Goal: Task Accomplishment & Management: Complete application form

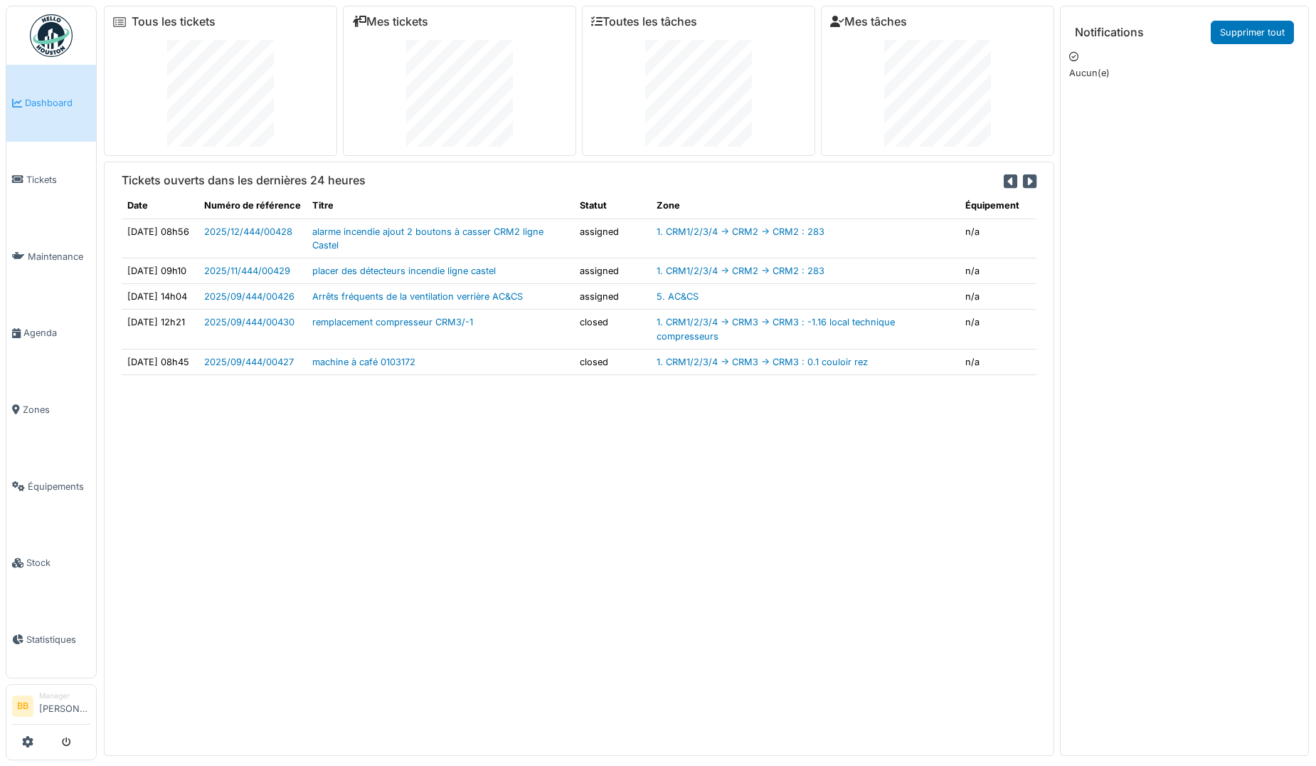
click at [60, 115] on link "Dashboard" at bounding box center [51, 103] width 90 height 77
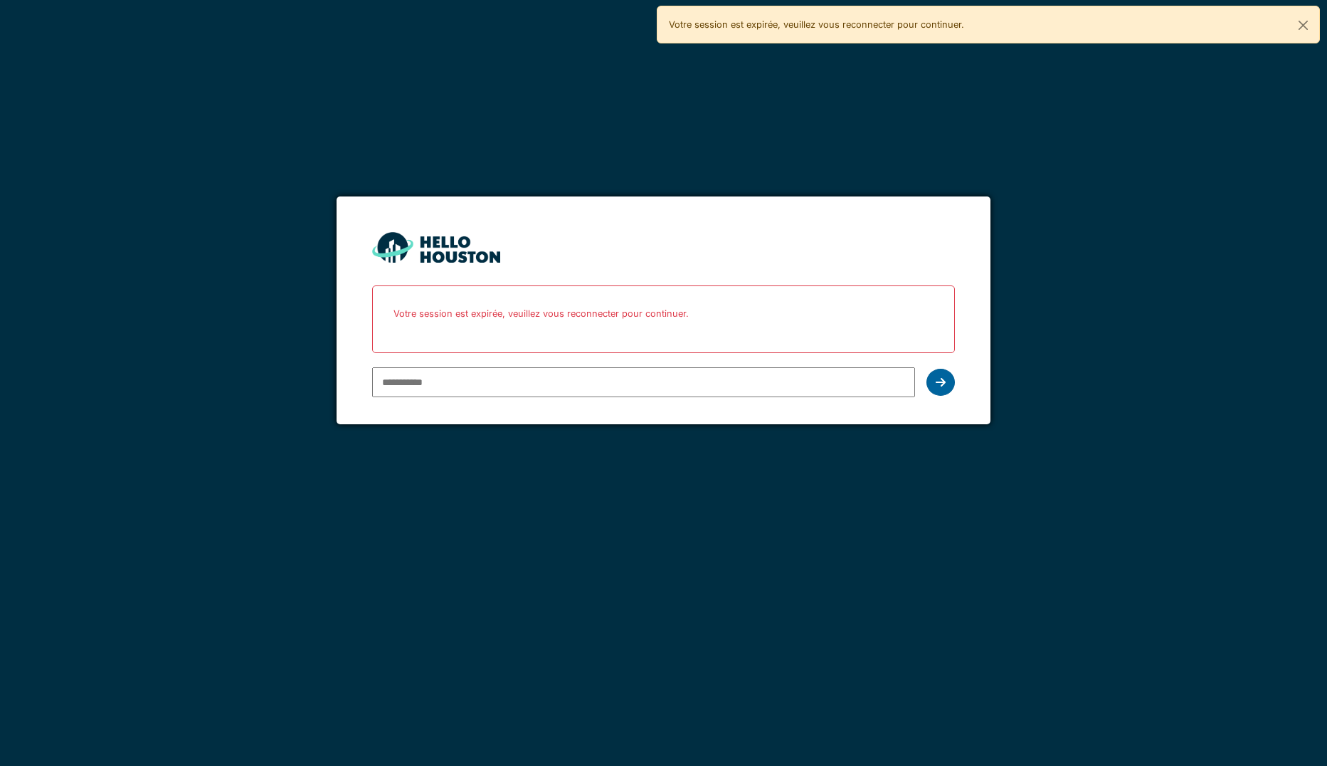
type input "**********"
click at [936, 391] on div at bounding box center [940, 382] width 28 height 27
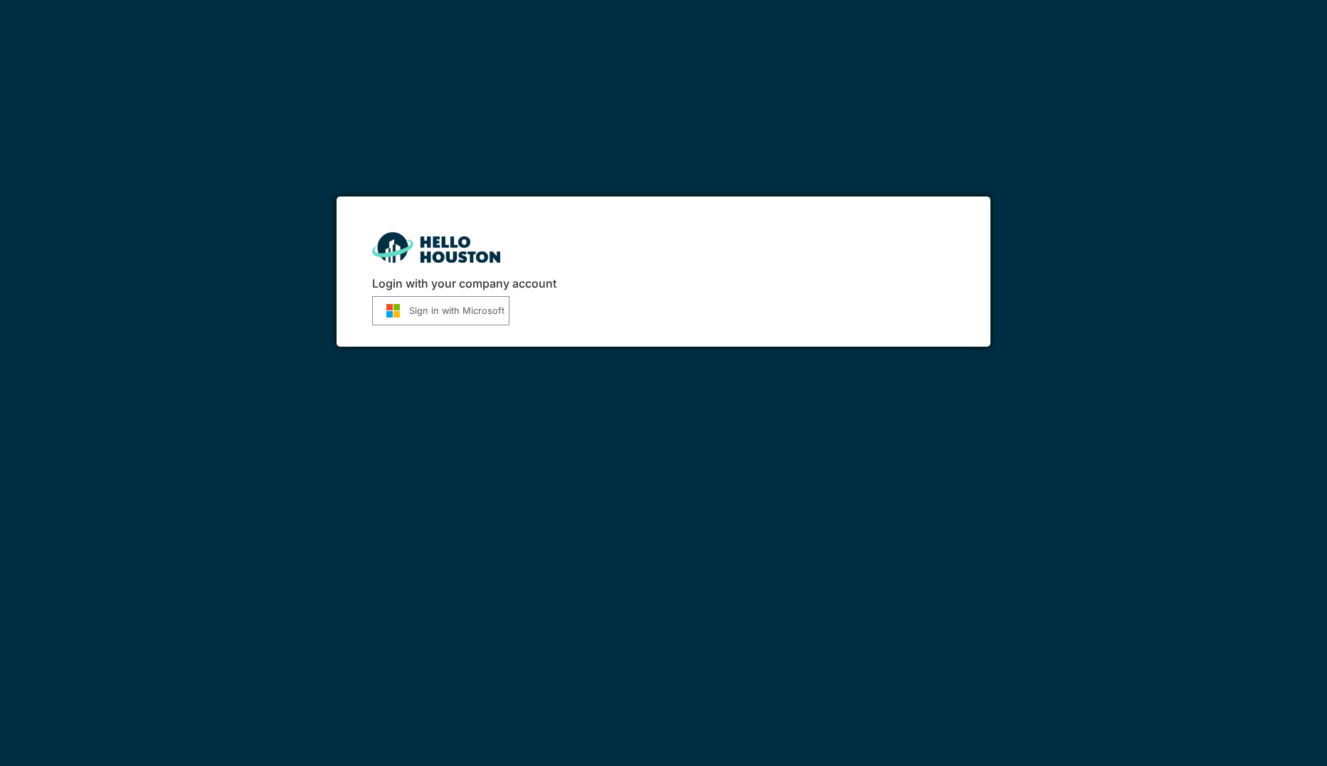
click at [467, 322] on button "Sign in with Microsoft" at bounding box center [440, 310] width 137 height 29
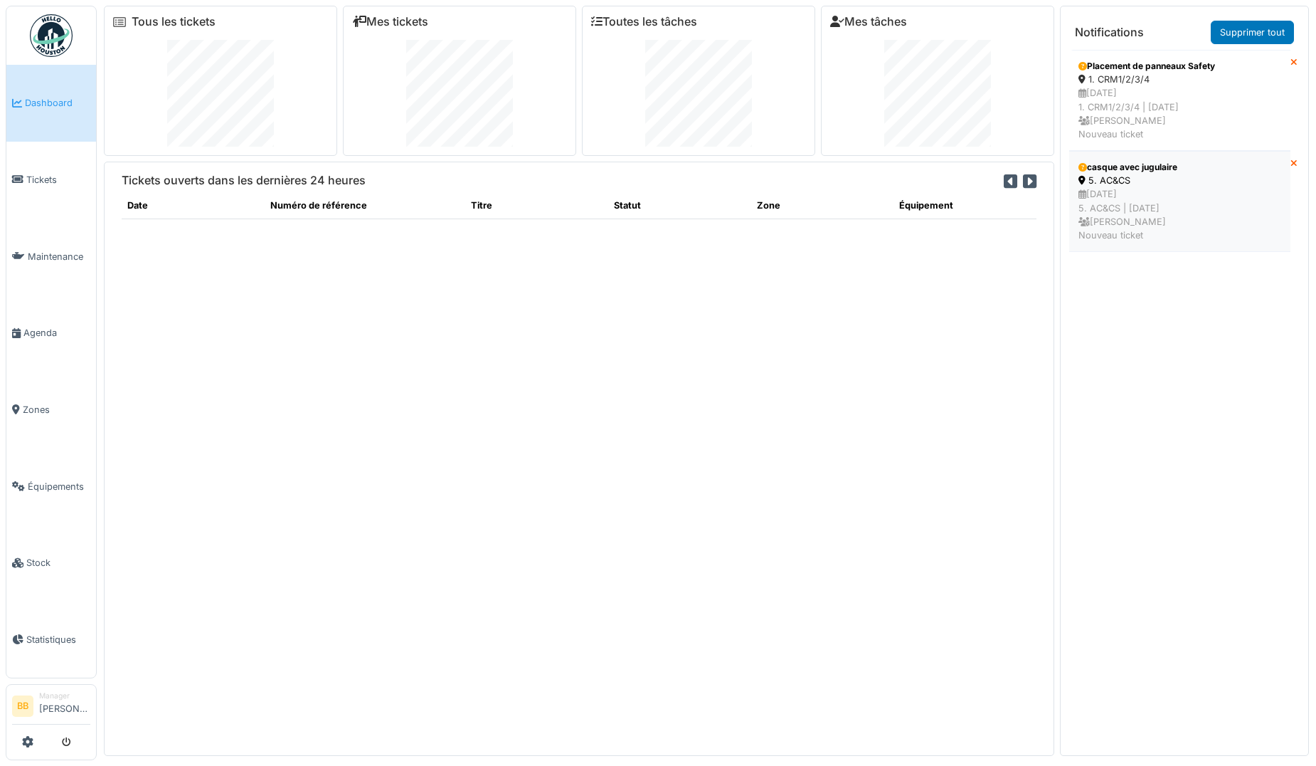
click at [1116, 174] on div "5. AC&CS" at bounding box center [1180, 181] width 203 height 14
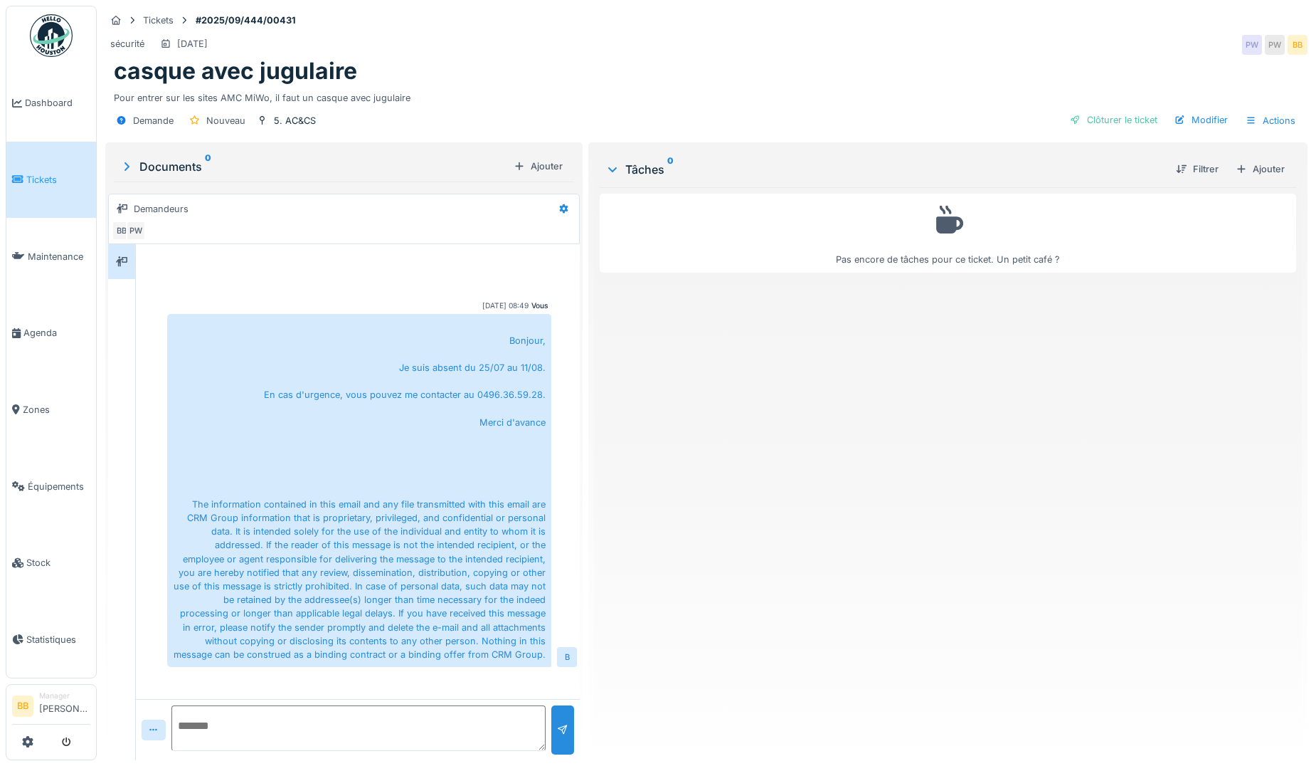
click at [250, 725] on textarea at bounding box center [358, 728] width 374 height 46
type textarea "*"
click at [60, 97] on span "Dashboard" at bounding box center [57, 103] width 65 height 14
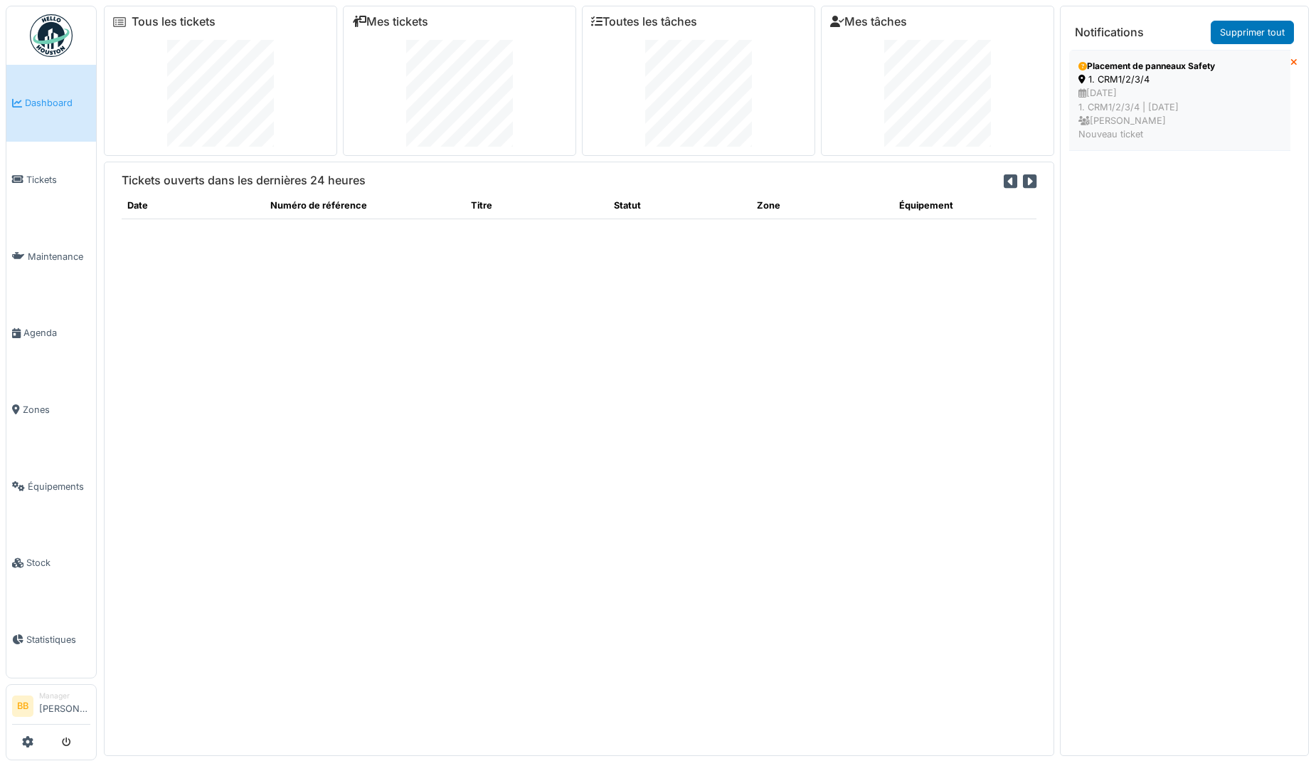
click at [1088, 96] on div "[DATE] 1. CRM1/2/3/4 | [DATE] [PERSON_NAME] Nouveau ticket" at bounding box center [1180, 113] width 203 height 55
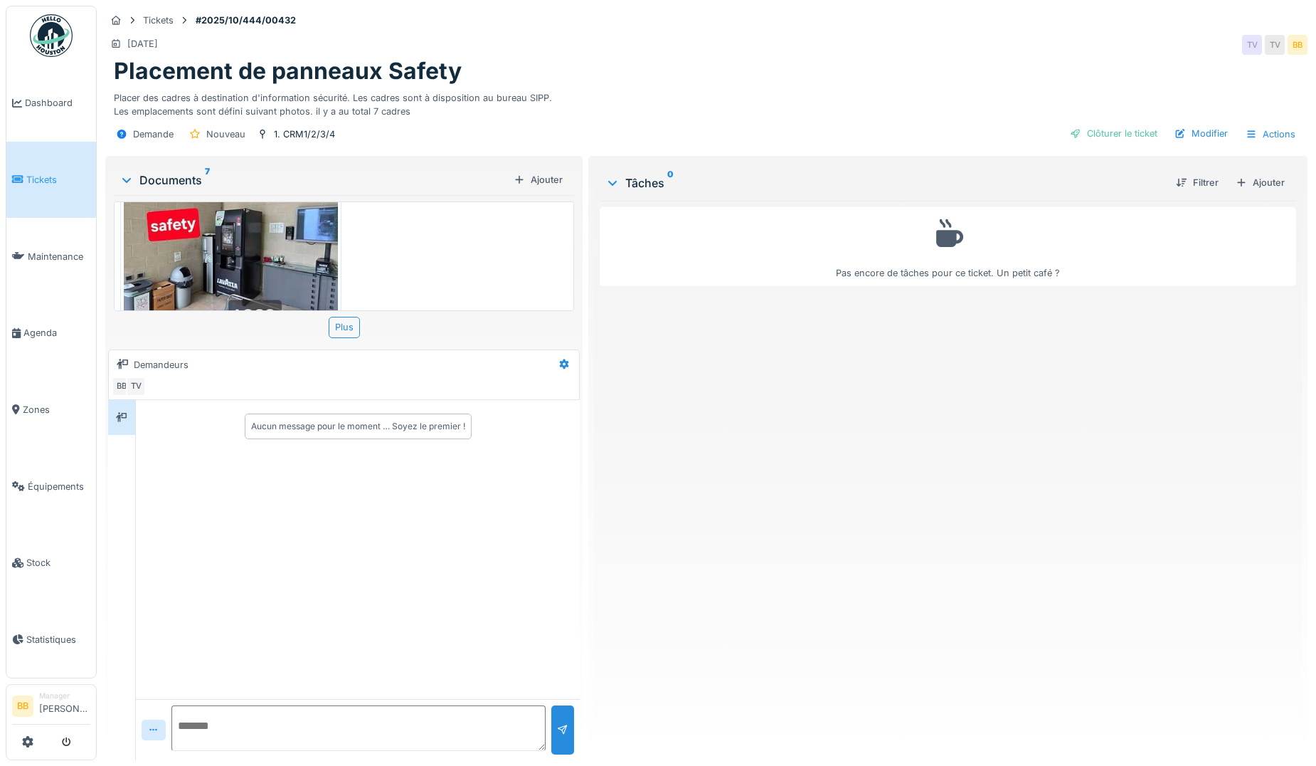
scroll to position [676, 0]
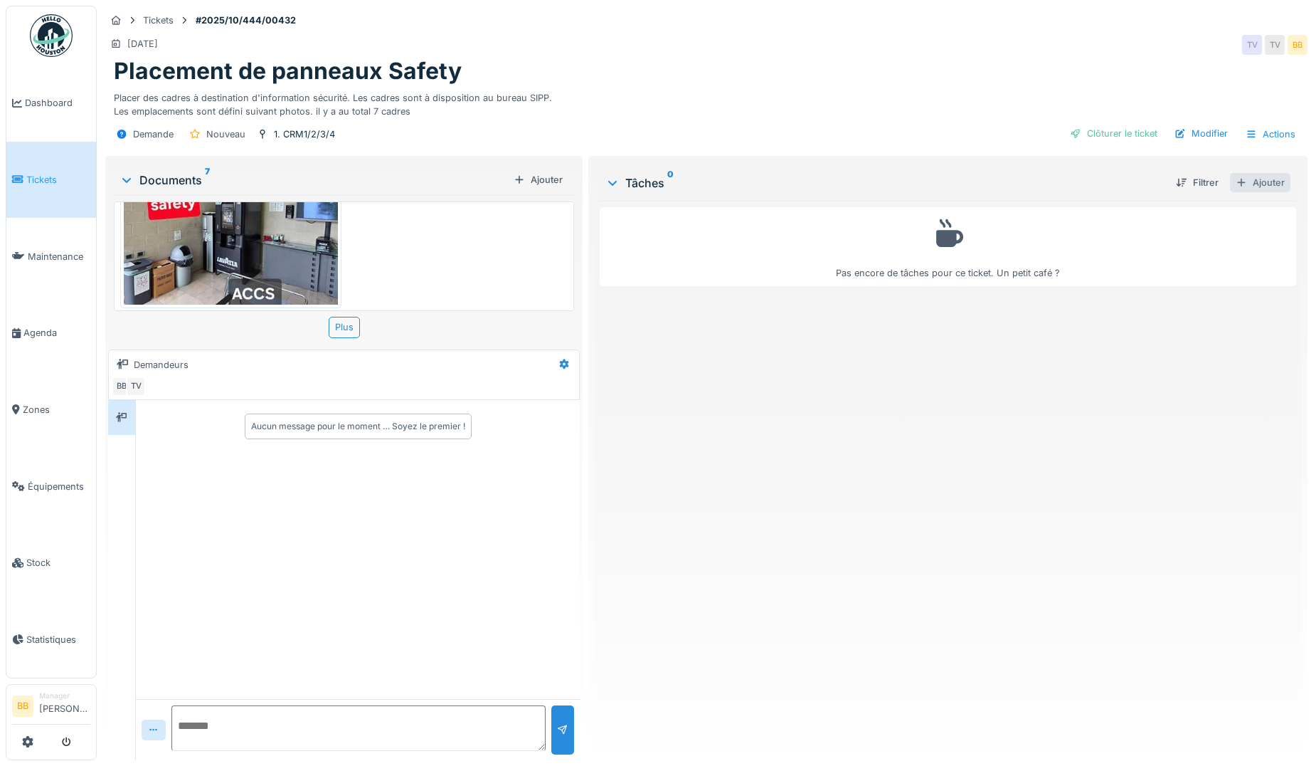
click at [1246, 176] on div "Ajouter" at bounding box center [1260, 182] width 60 height 19
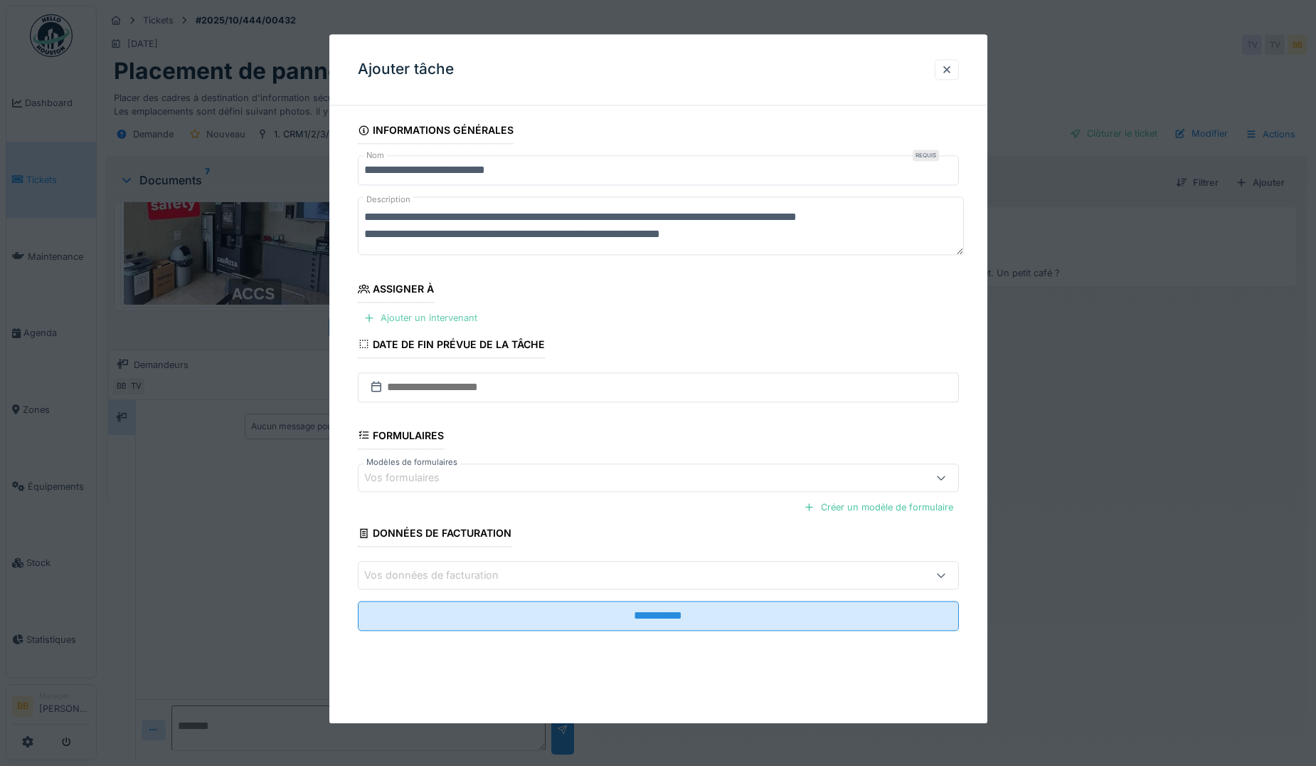
click at [480, 323] on div "Ajouter un intervenant" at bounding box center [420, 318] width 125 height 19
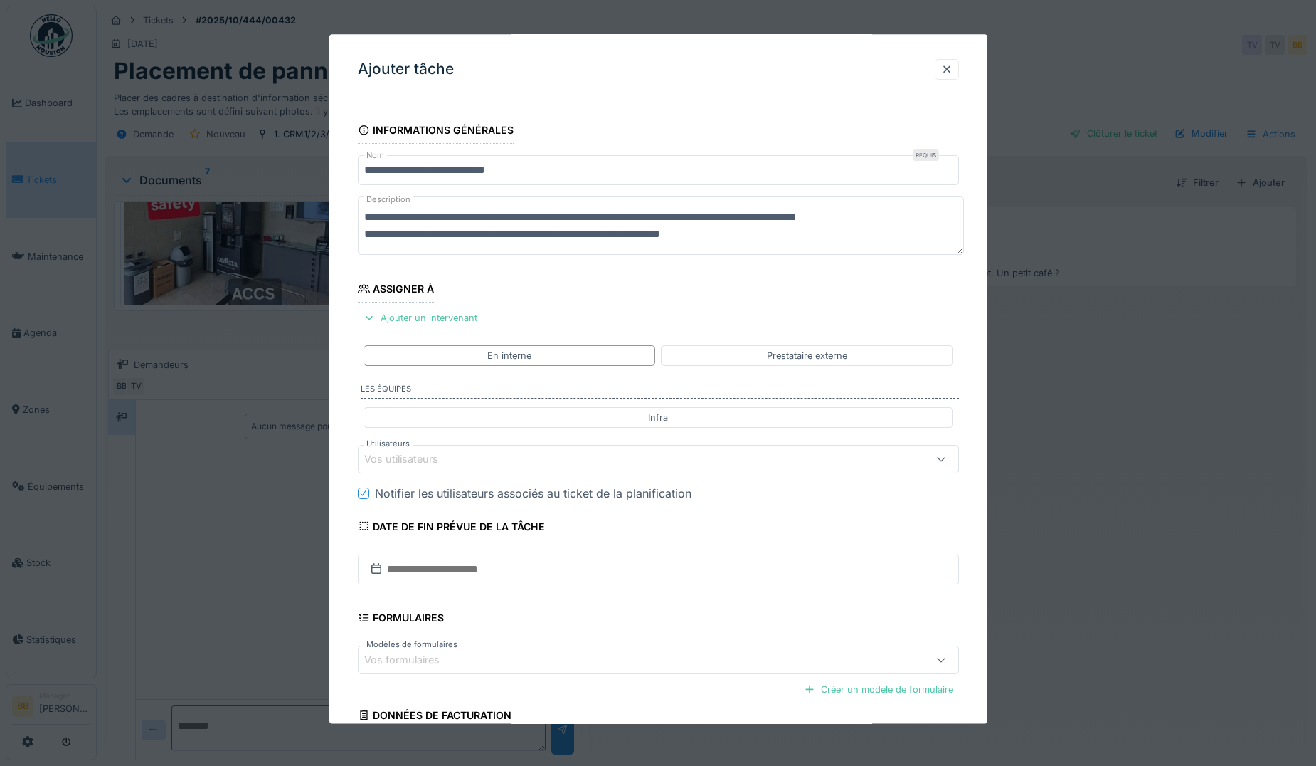
click at [433, 469] on div "Vos utilisateurs" at bounding box center [658, 459] width 601 height 28
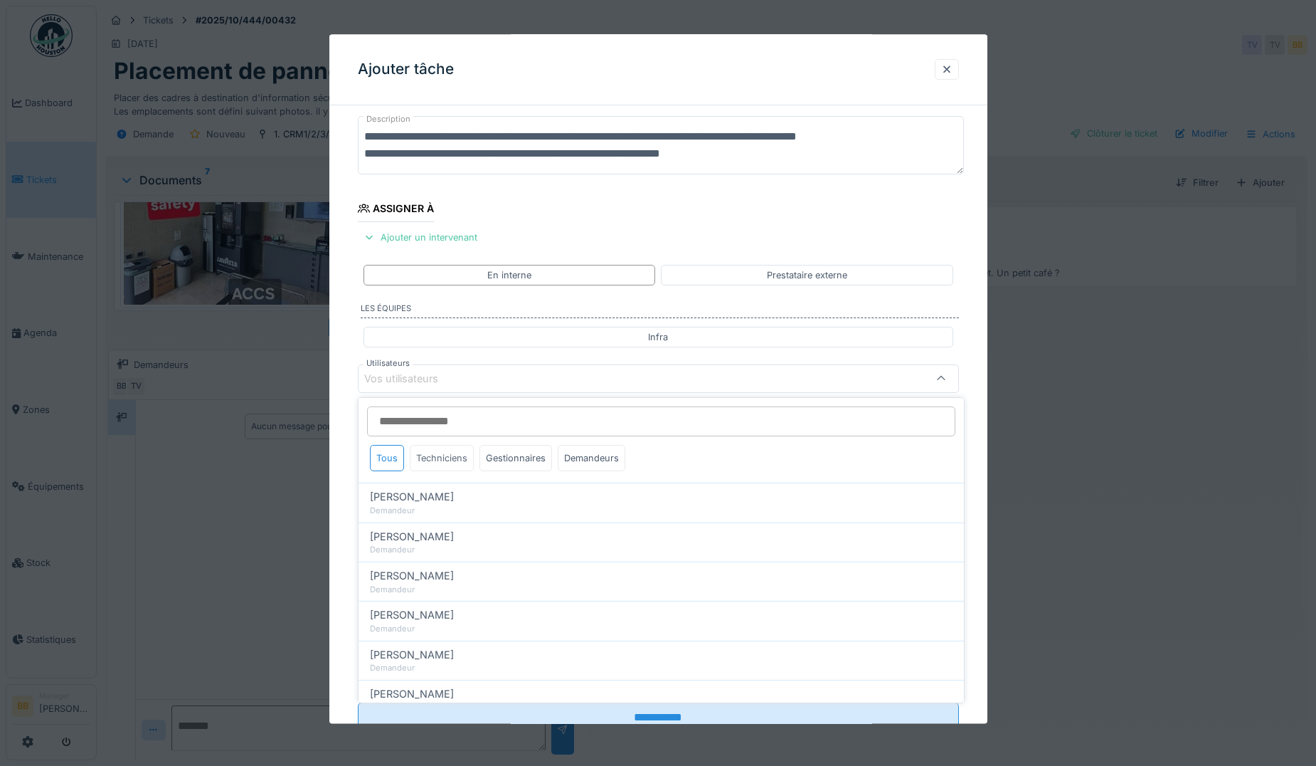
click at [434, 468] on div "Techniciens" at bounding box center [442, 458] width 64 height 26
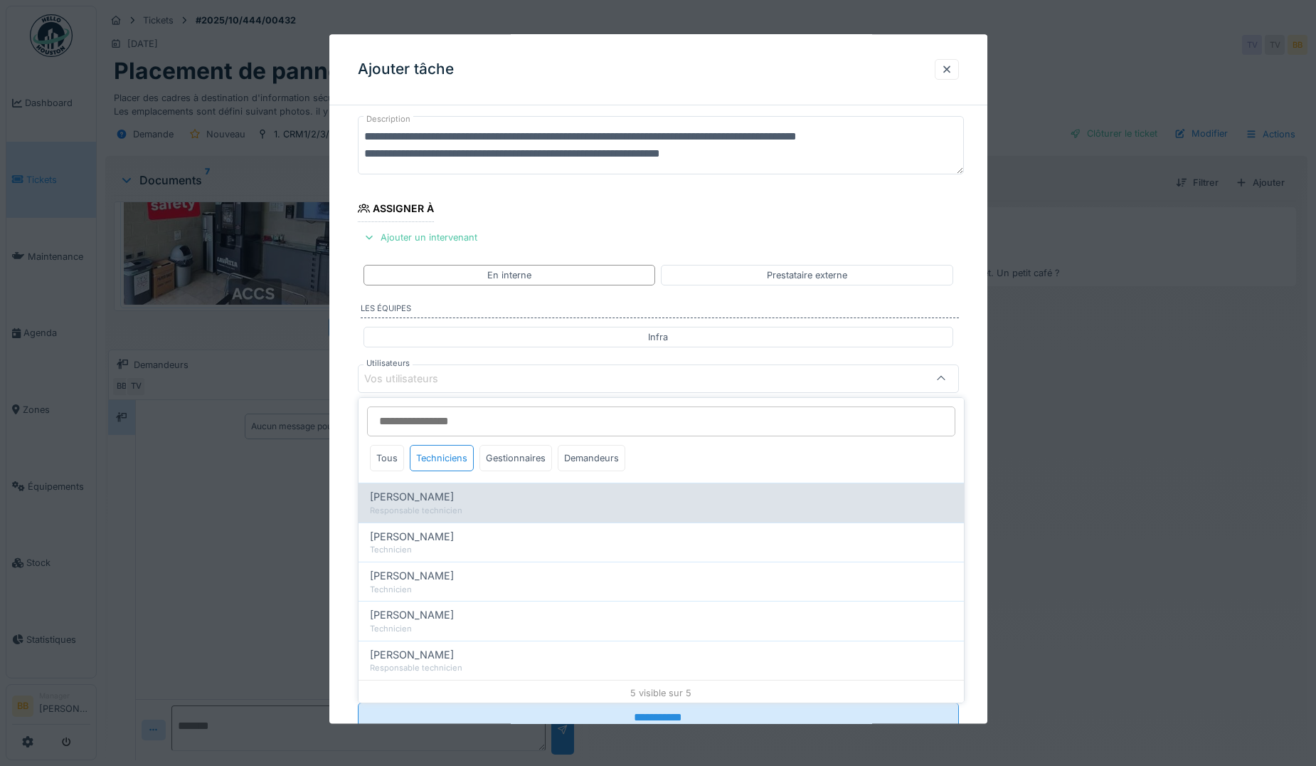
click at [422, 512] on div "Responsable technicien" at bounding box center [661, 510] width 583 height 12
type input "*****"
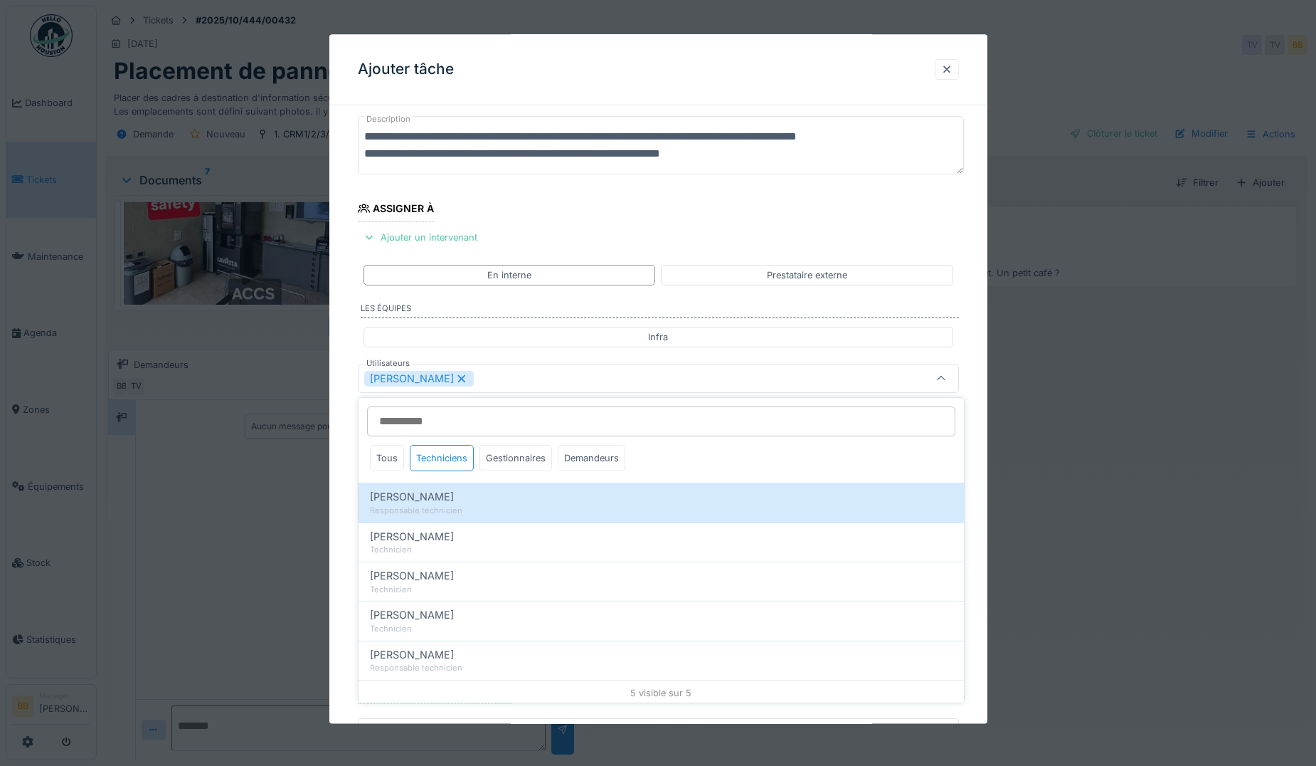
click at [980, 658] on div "**********" at bounding box center [658, 431] width 658 height 791
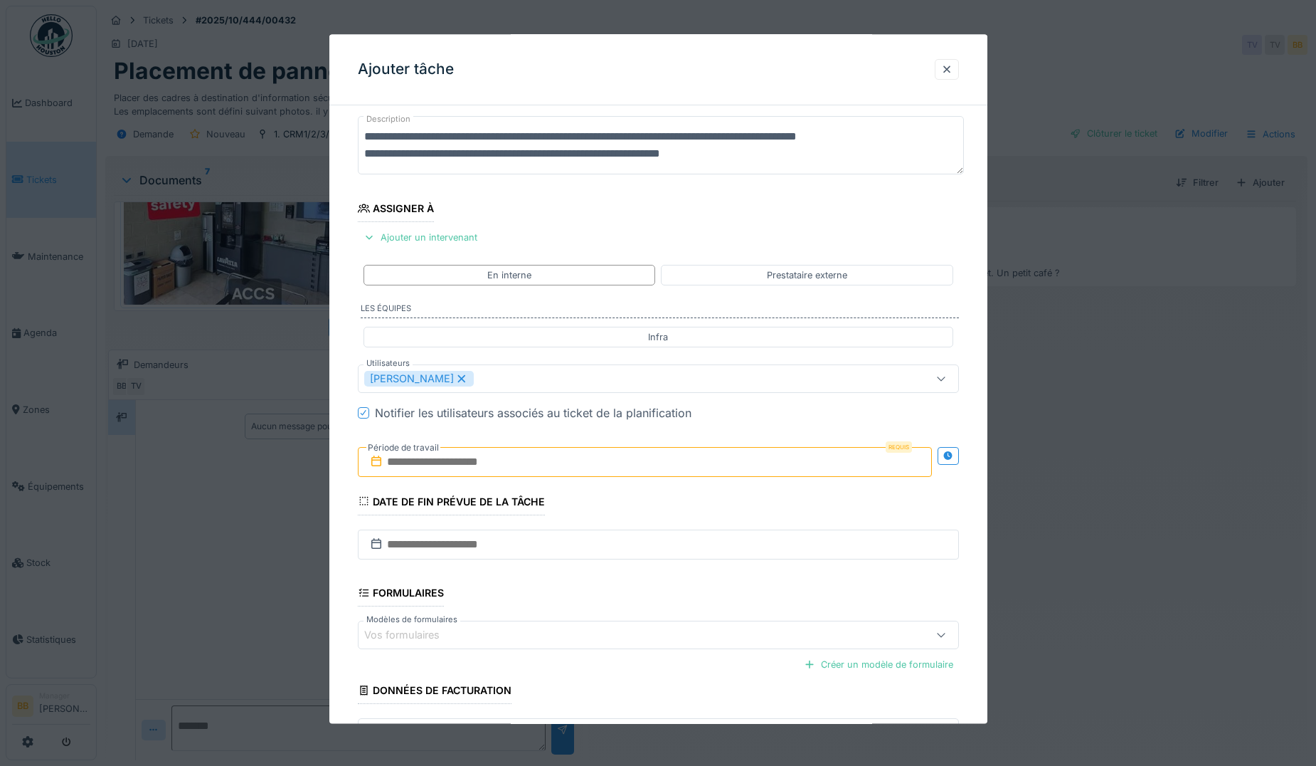
click at [482, 480] on div "Requis Période de travail" at bounding box center [658, 461] width 601 height 53
click at [485, 467] on input "text" at bounding box center [645, 462] width 574 height 30
click at [711, 583] on div "14" at bounding box center [715, 578] width 19 height 21
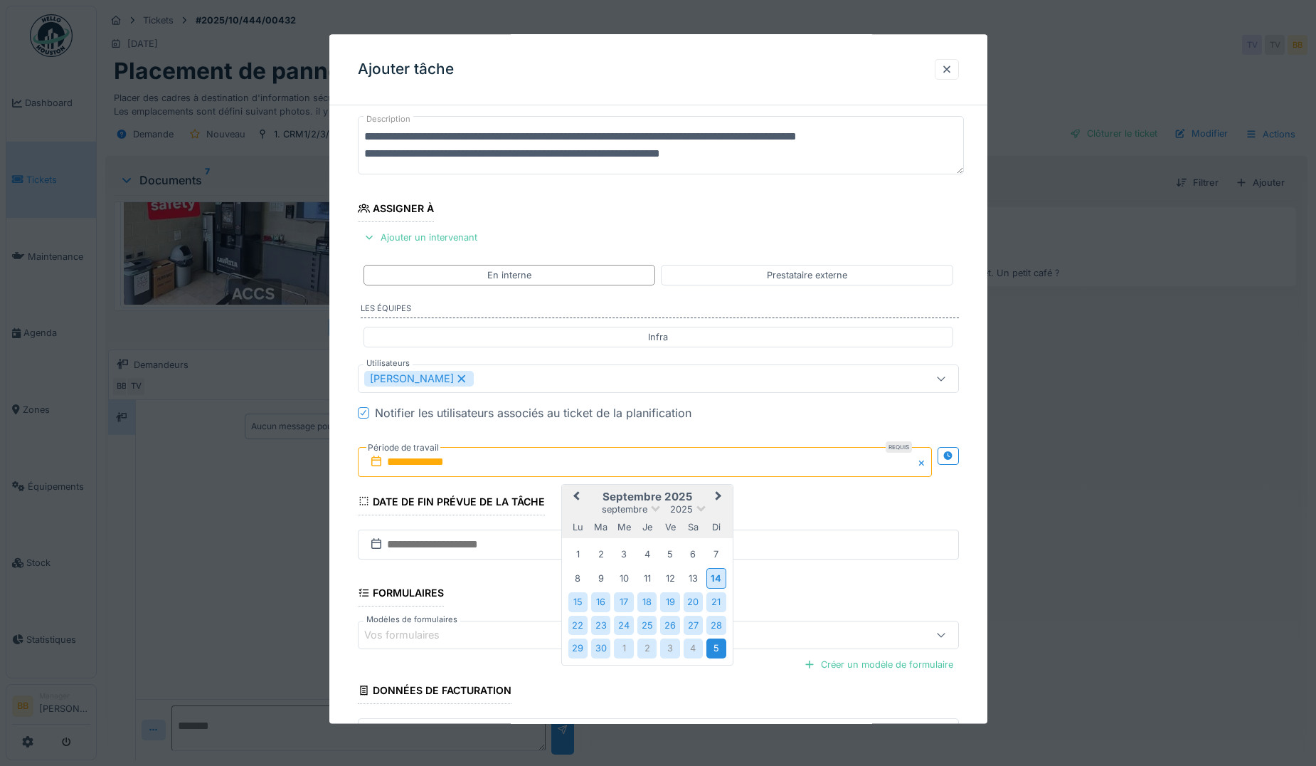
click at [711, 642] on div "5" at bounding box center [715, 648] width 19 height 19
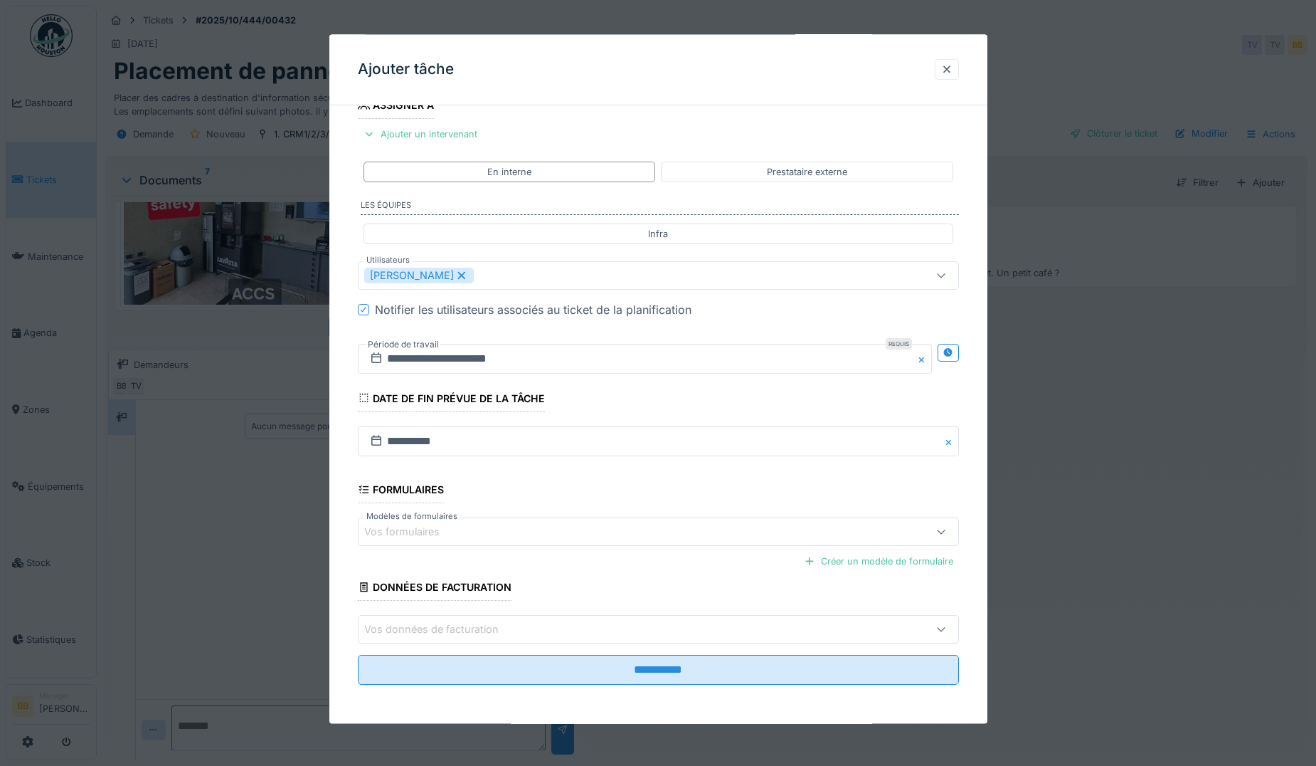
scroll to position [185, 0]
click at [704, 657] on input "**********" at bounding box center [658, 669] width 601 height 30
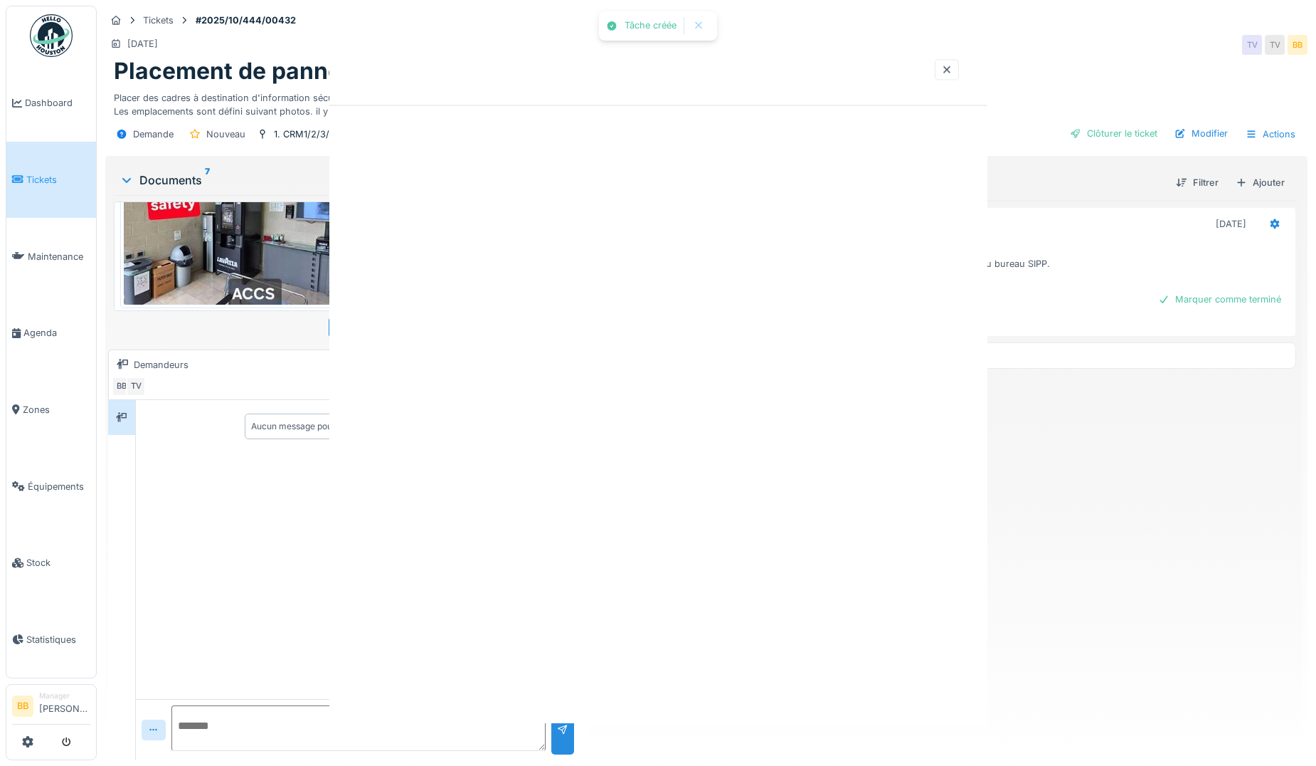
scroll to position [0, 0]
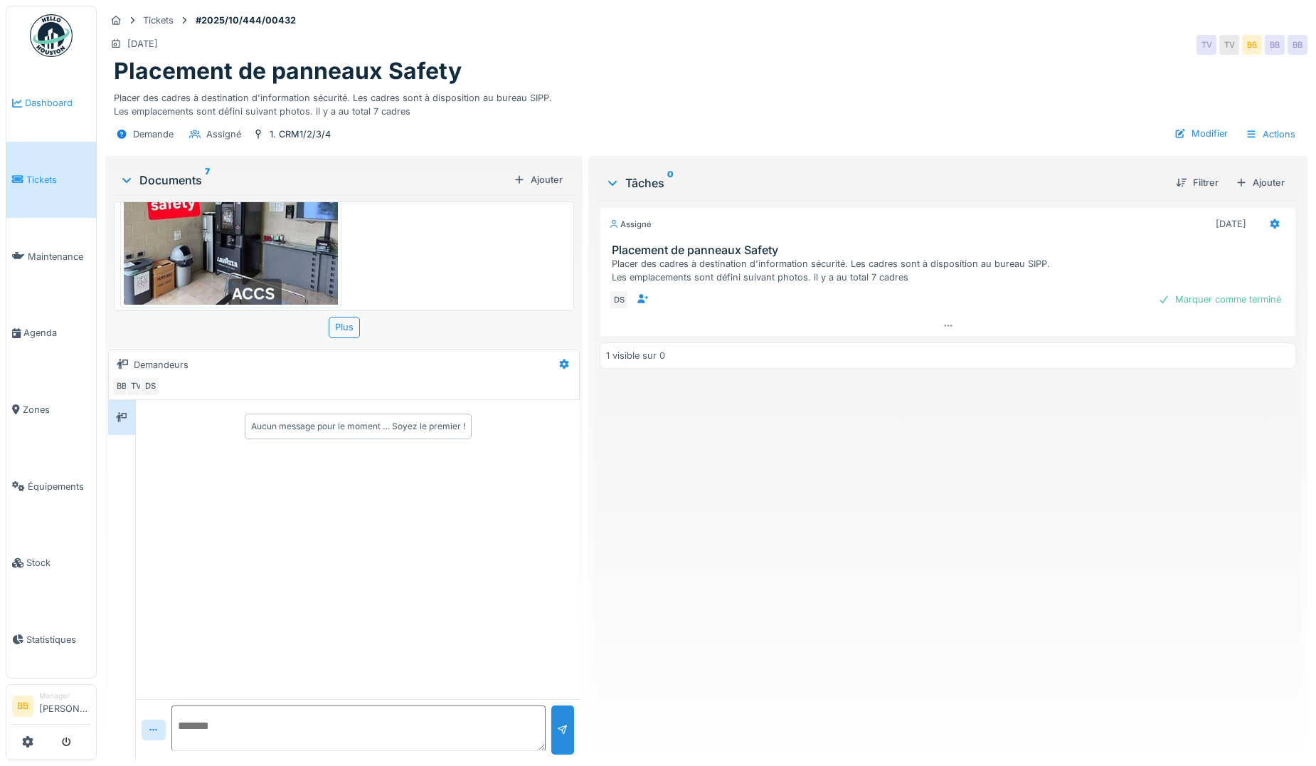
click at [33, 99] on span "Dashboard" at bounding box center [57, 103] width 65 height 14
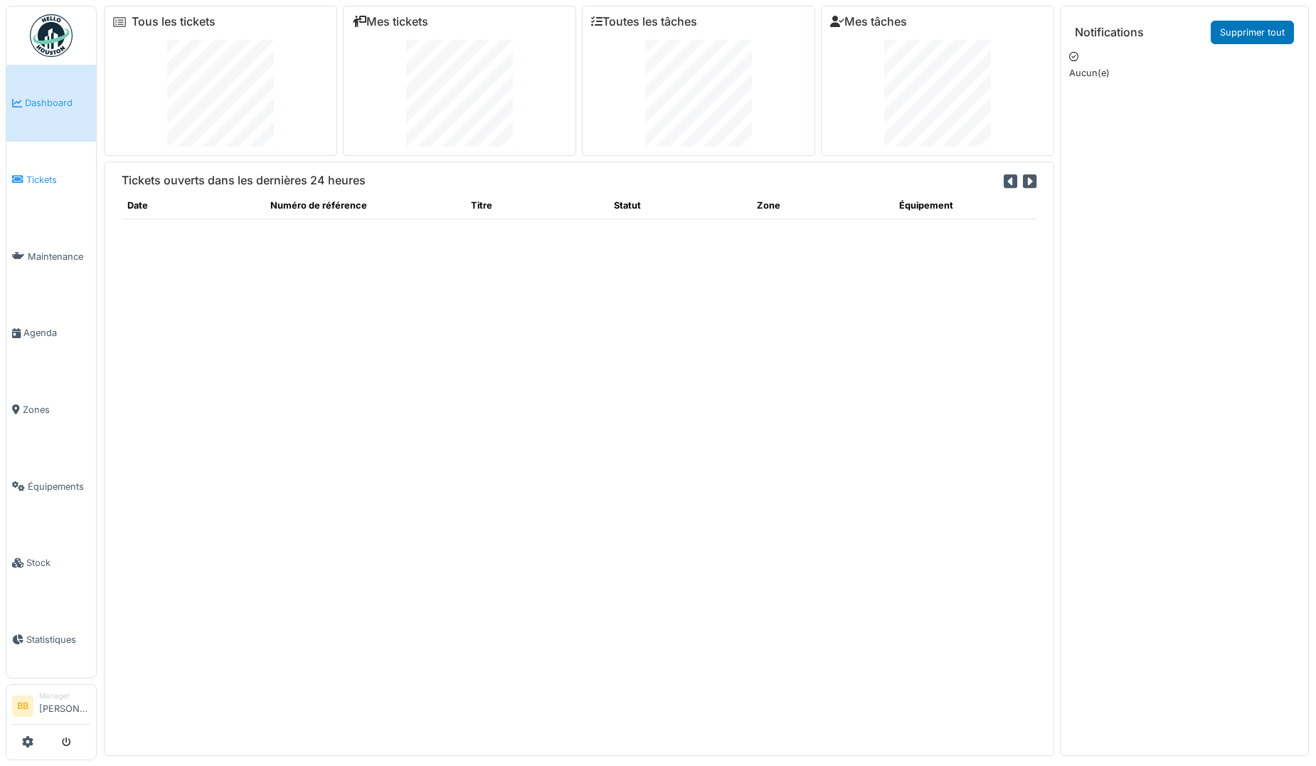
click at [38, 173] on span "Tickets" at bounding box center [58, 180] width 64 height 14
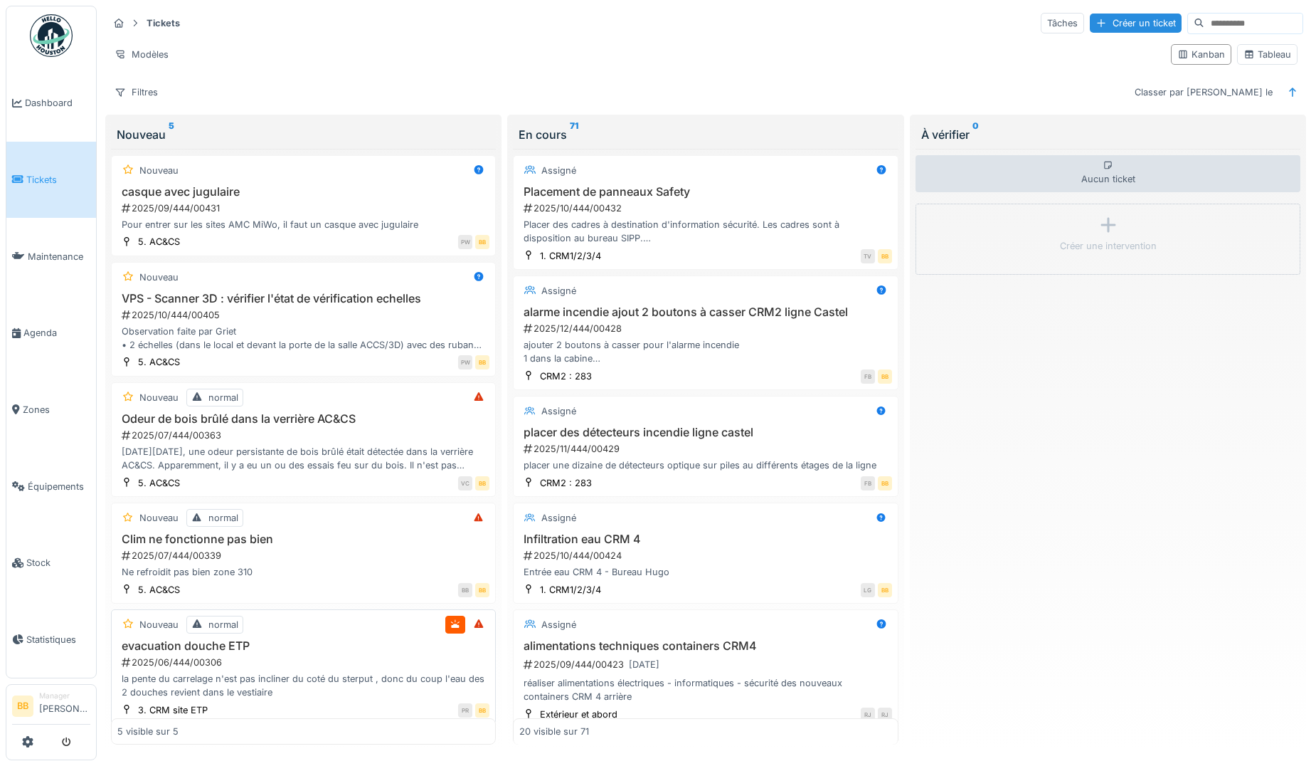
scroll to position [11, 0]
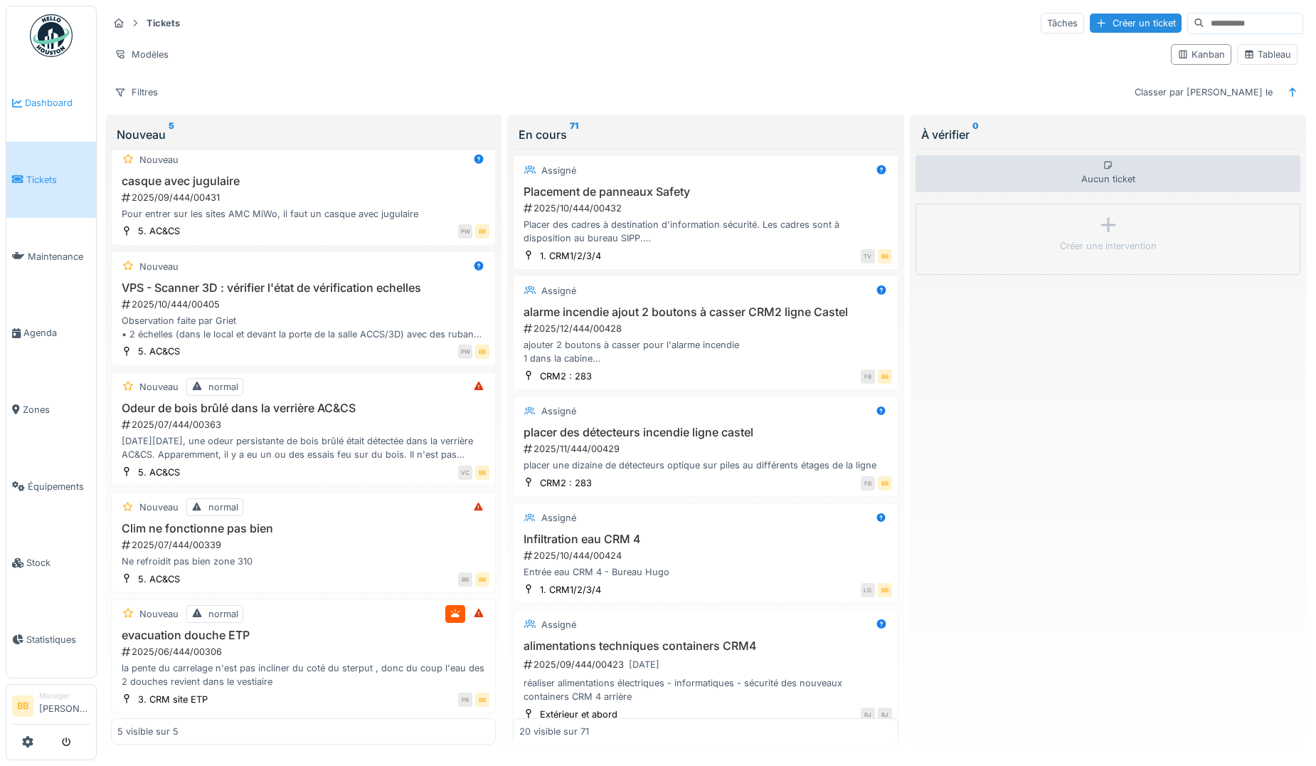
click at [73, 93] on link "Dashboard" at bounding box center [51, 103] width 90 height 77
